Goal: Task Accomplishment & Management: Manage account settings

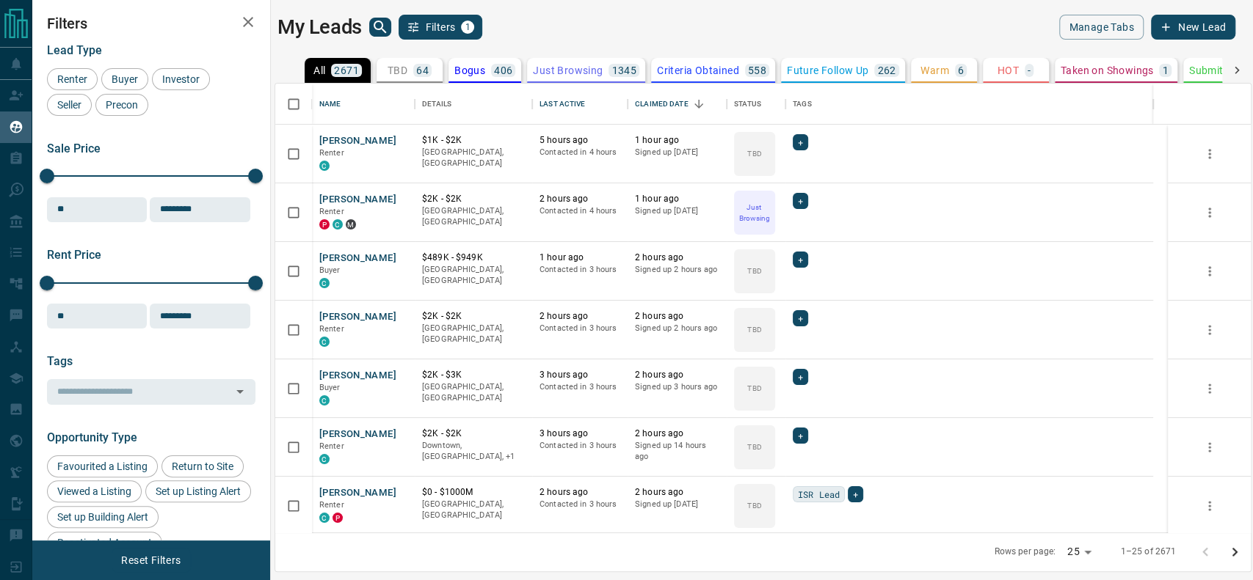
scroll to position [434, 960]
click at [409, 68] on div "TBD 64" at bounding box center [409, 70] width 44 height 13
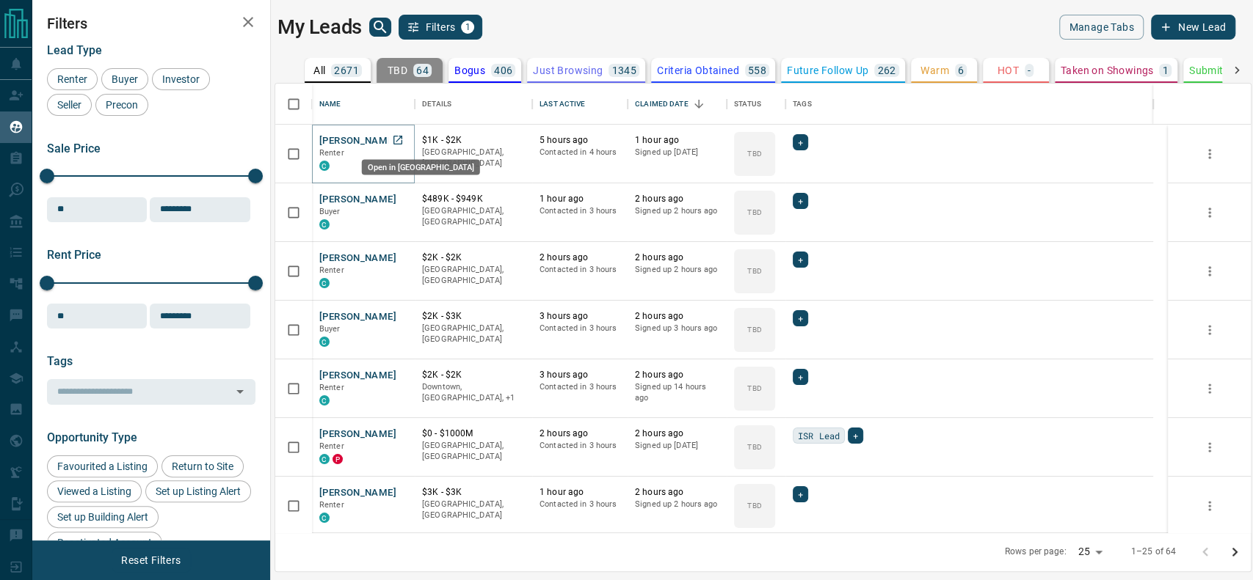
click at [396, 137] on icon "Open in New Tab" at bounding box center [398, 140] width 12 height 12
click at [401, 197] on icon "Open in New Tab" at bounding box center [398, 199] width 12 height 12
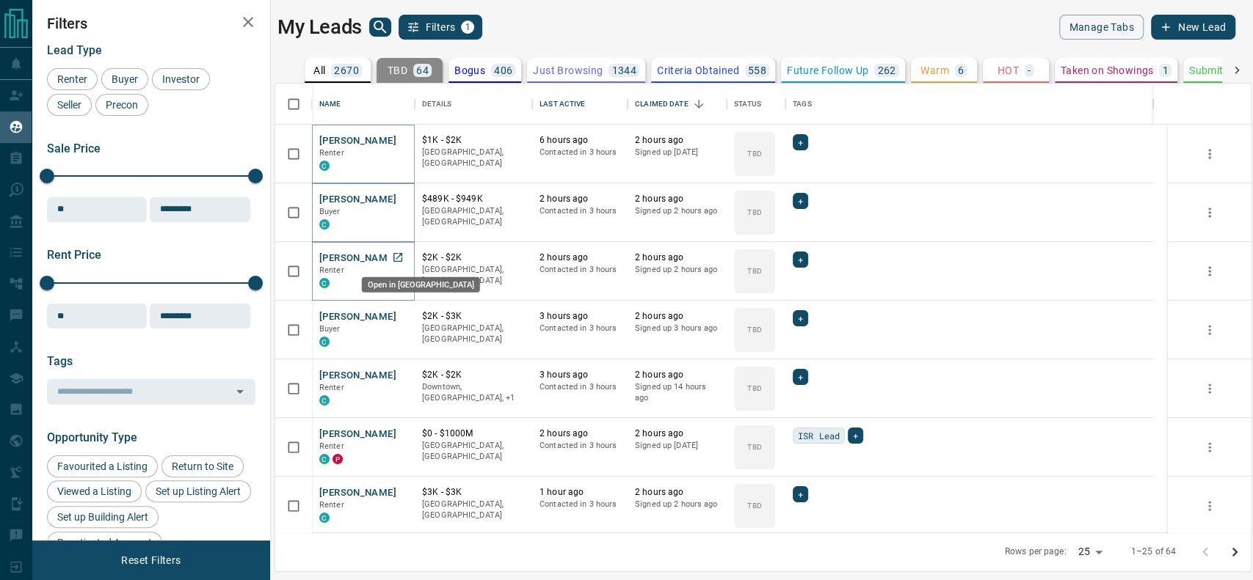
drag, startPoint x: 397, startPoint y: 250, endPoint x: 396, endPoint y: 258, distance: 7.5
click at [396, 258] on icon "Open in New Tab" at bounding box center [398, 258] width 12 height 12
click at [401, 316] on icon "Open in New Tab" at bounding box center [398, 316] width 12 height 12
click at [393, 385] on div "Open in [GEOGRAPHIC_DATA]" at bounding box center [420, 398] width 121 height 27
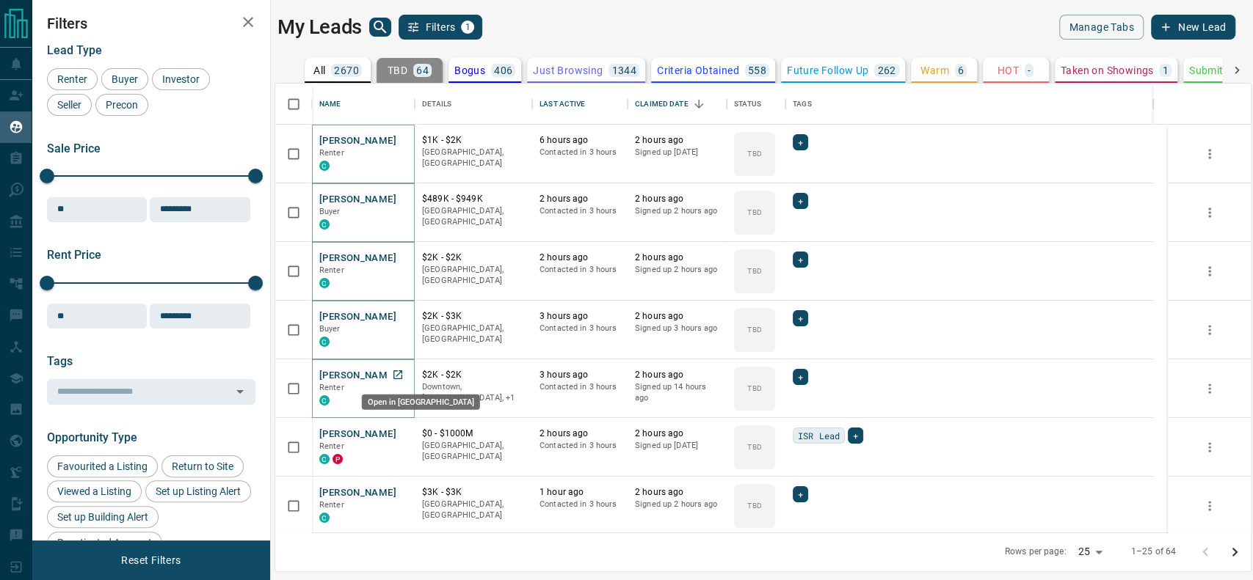
click at [395, 377] on icon "Open in New Tab" at bounding box center [398, 375] width 12 height 12
click at [396, 374] on icon "Open in New Tab" at bounding box center [398, 375] width 12 height 12
click at [404, 434] on link "Open in New Tab" at bounding box center [397, 433] width 19 height 19
click at [400, 435] on icon "Open in New Tab" at bounding box center [398, 434] width 12 height 12
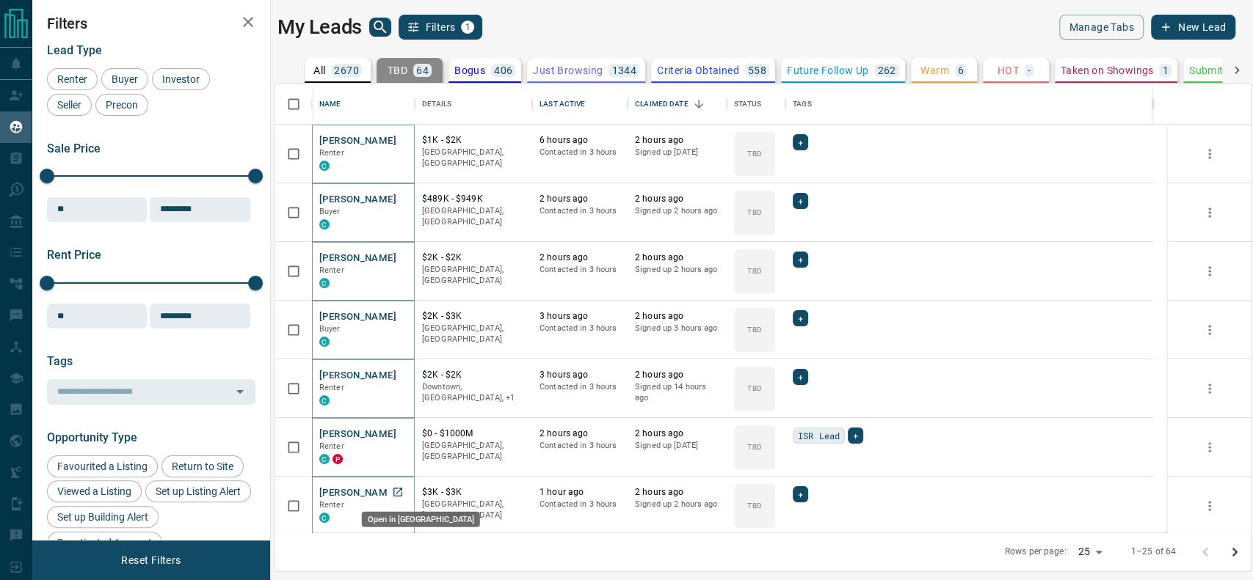
click at [402, 498] on link "Open in New Tab" at bounding box center [397, 492] width 19 height 19
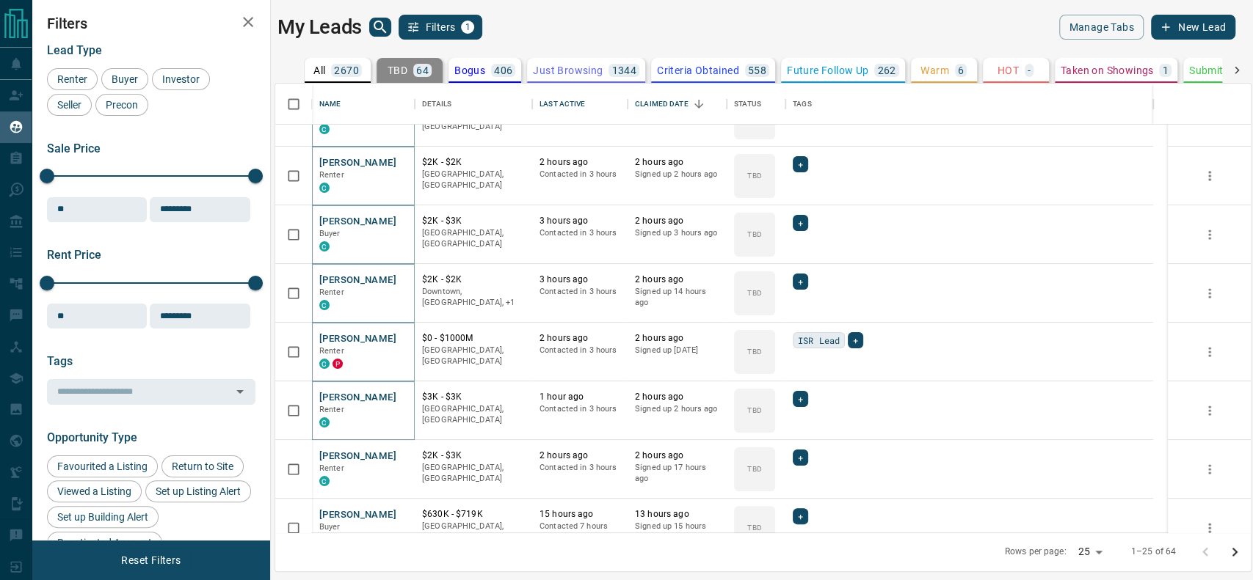
scroll to position [100, 0]
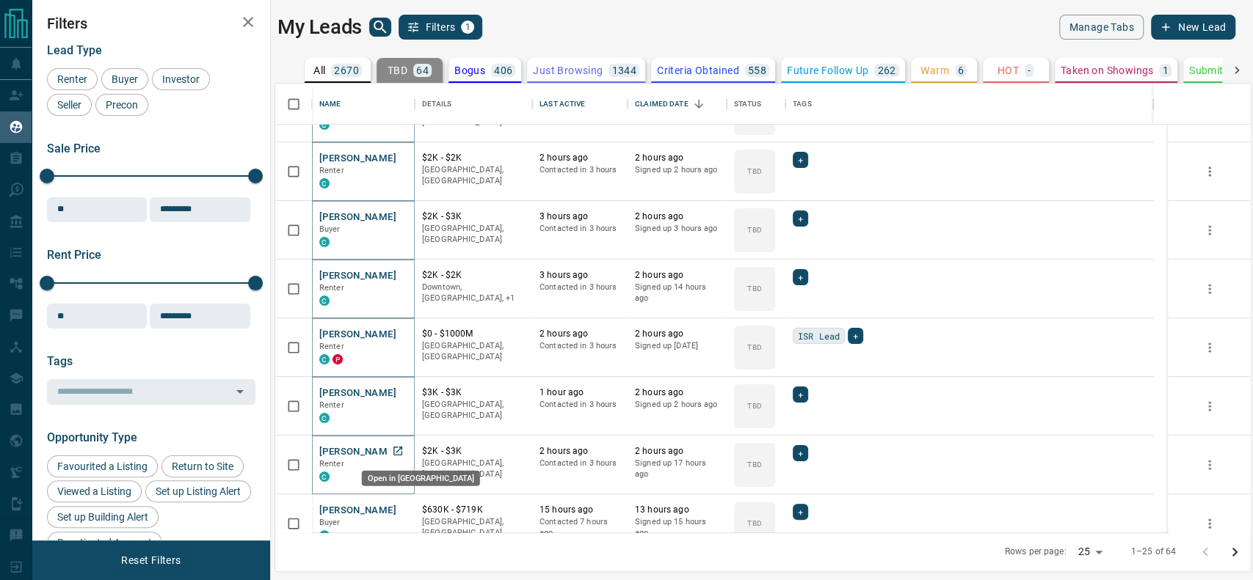
click at [394, 451] on icon "Open in New Tab" at bounding box center [398, 451] width 12 height 12
